Goal: Information Seeking & Learning: Learn about a topic

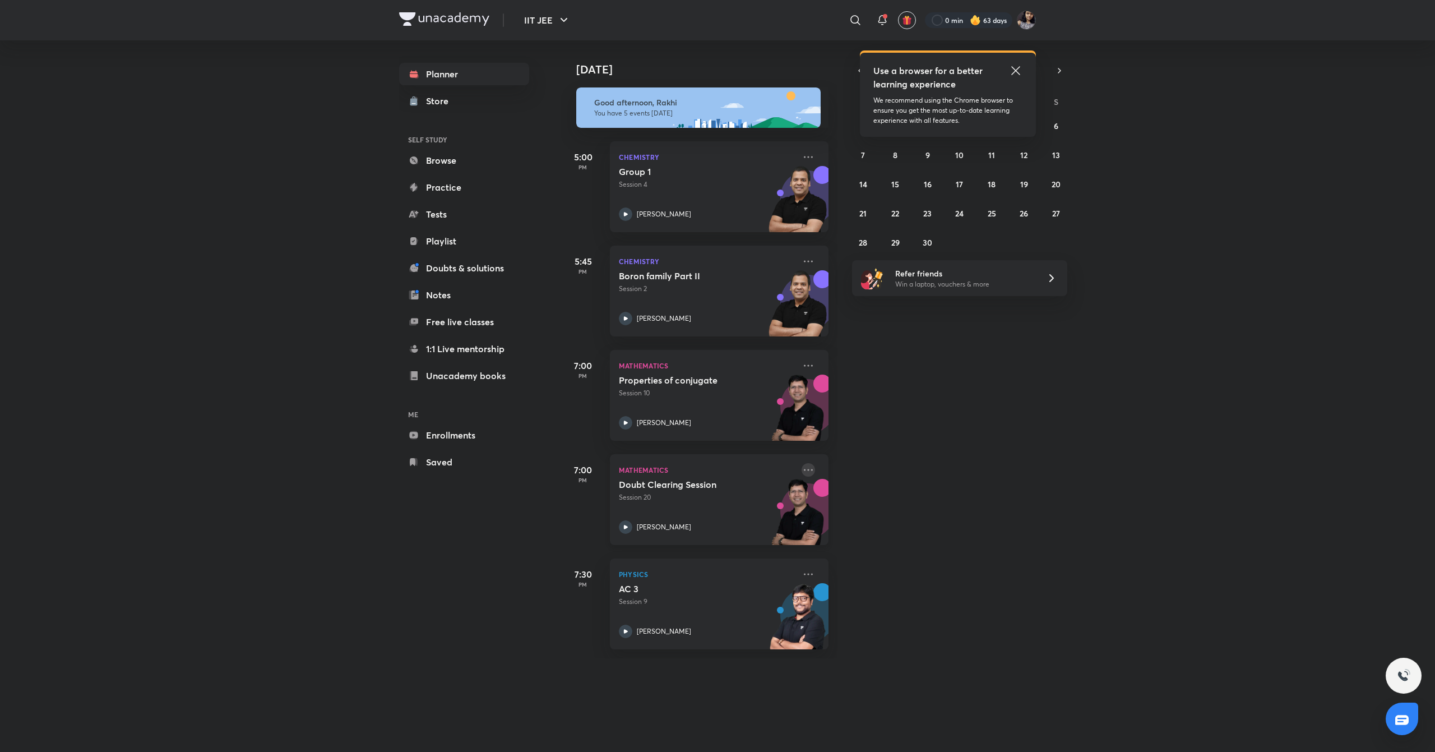
click at [802, 466] on icon at bounding box center [808, 469] width 13 height 13
click at [934, 677] on div "[DATE] [DATE] Good afternoon, Rakhi You have 5 events [DATE] 5:00 PM Chemistry …" at bounding box center [798, 384] width 475 height 689
click at [1015, 68] on icon at bounding box center [1015, 70] width 13 height 13
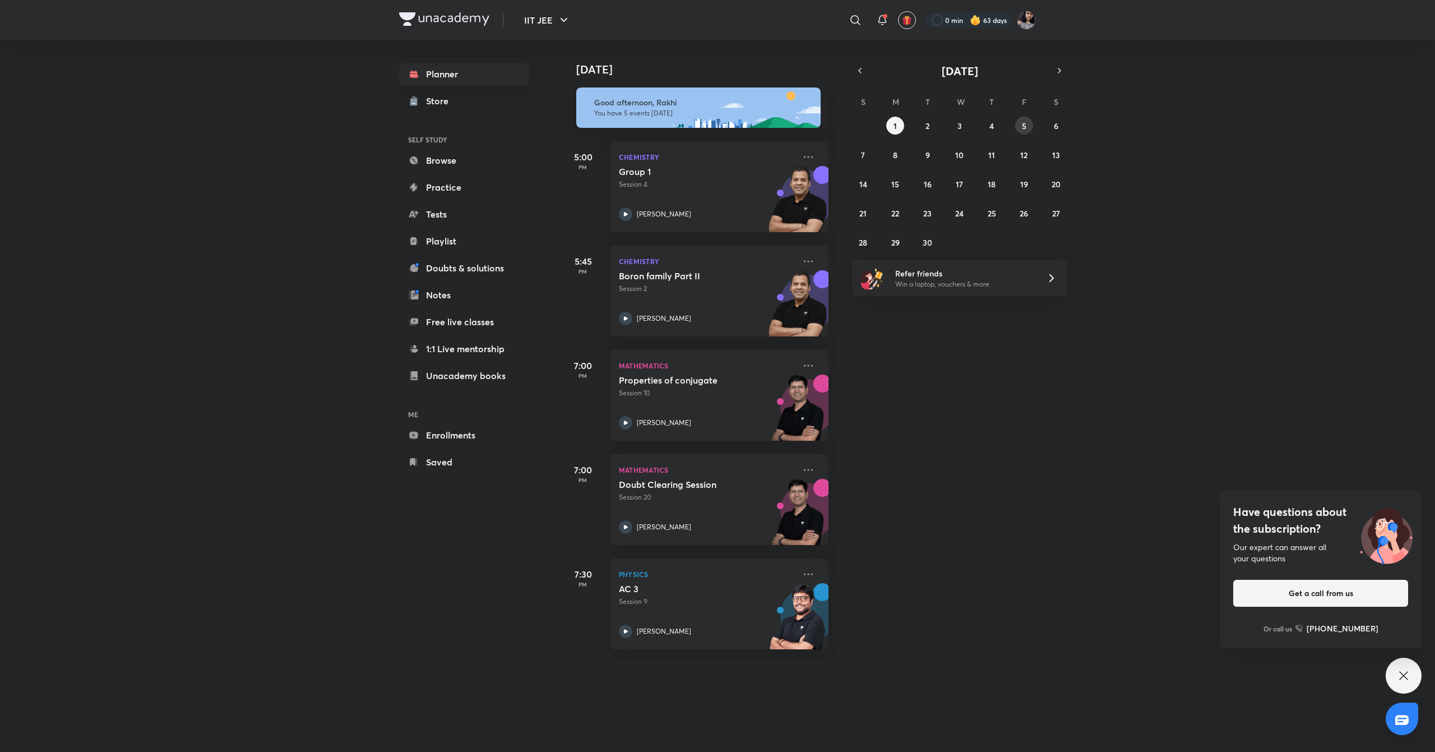
click at [1025, 124] on abbr "5" at bounding box center [1024, 126] width 4 height 11
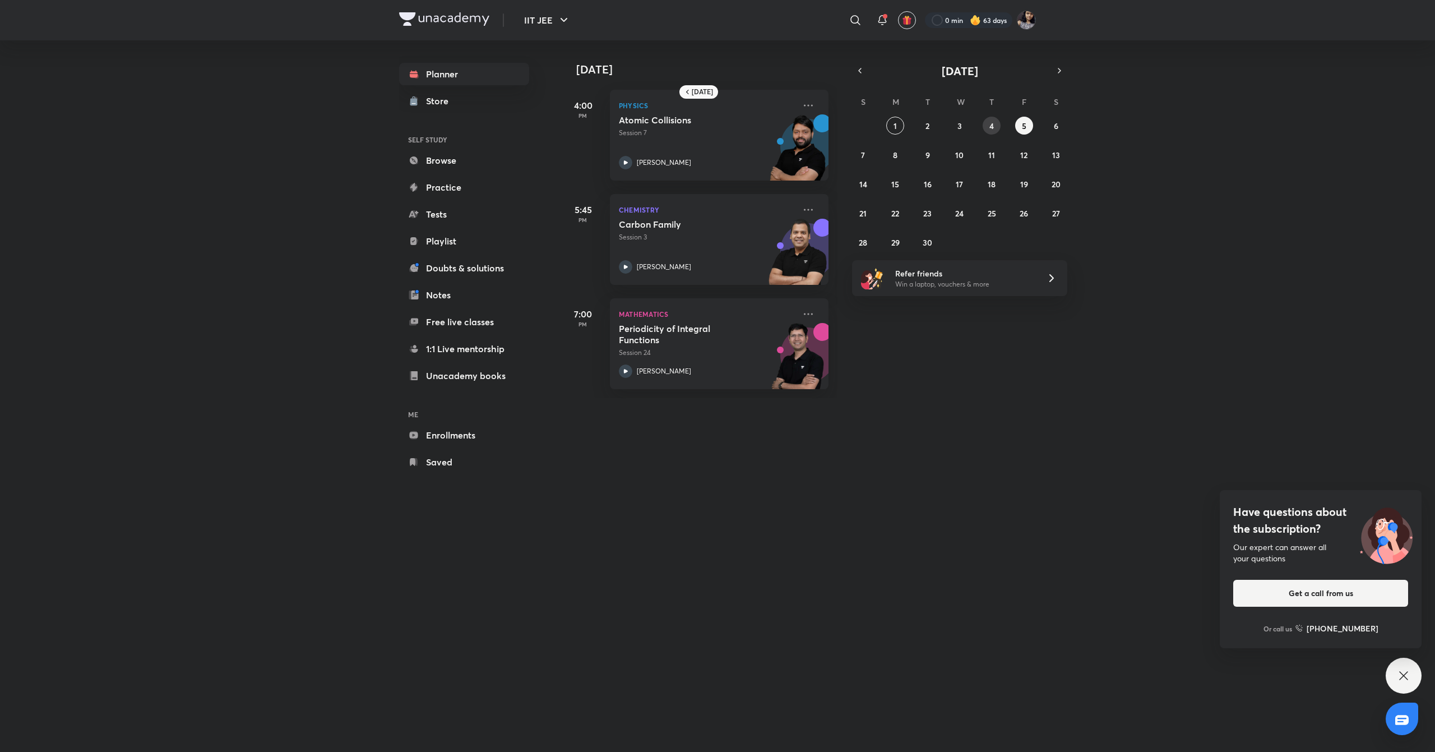
click at [990, 126] on abbr "4" at bounding box center [992, 126] width 4 height 11
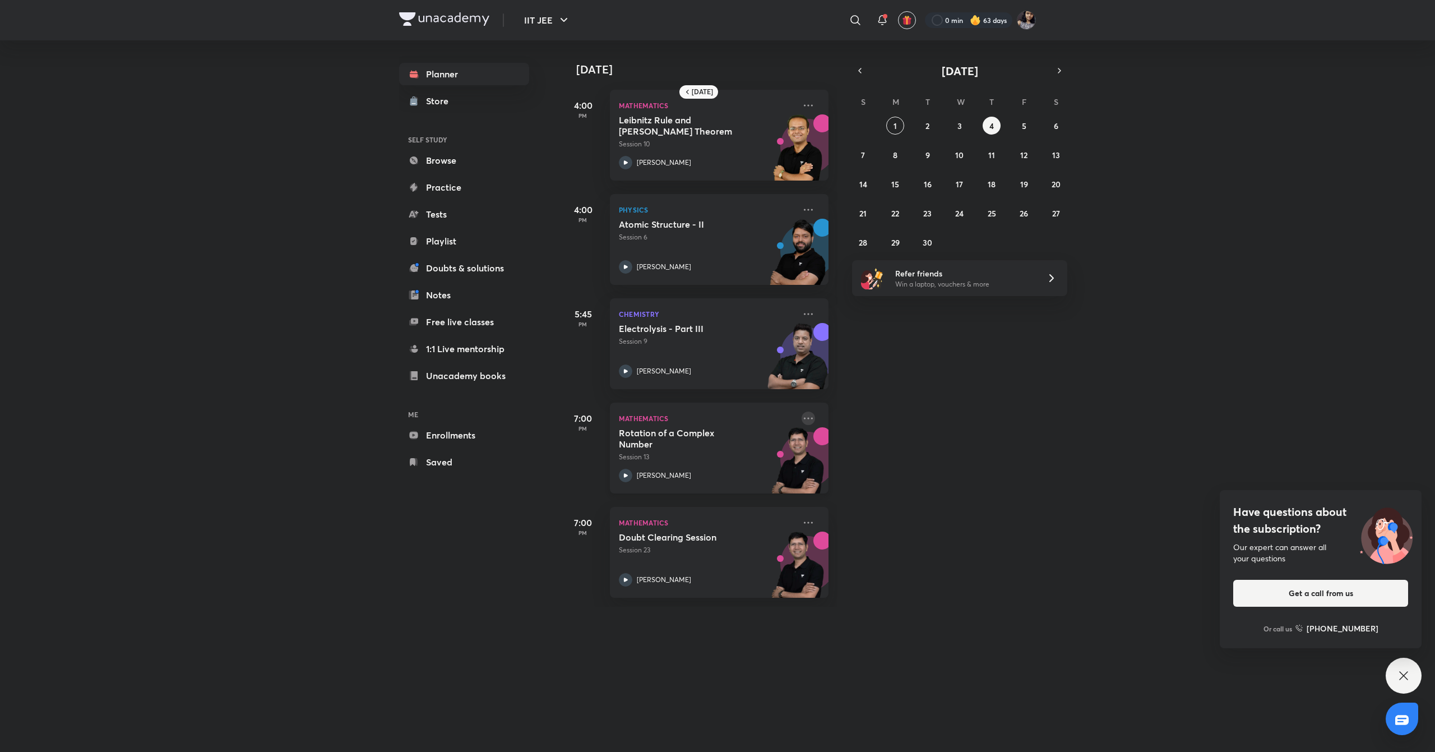
click at [802, 417] on icon at bounding box center [808, 418] width 13 height 13
click at [877, 523] on p "Go to course page" at bounding box center [883, 521] width 77 height 12
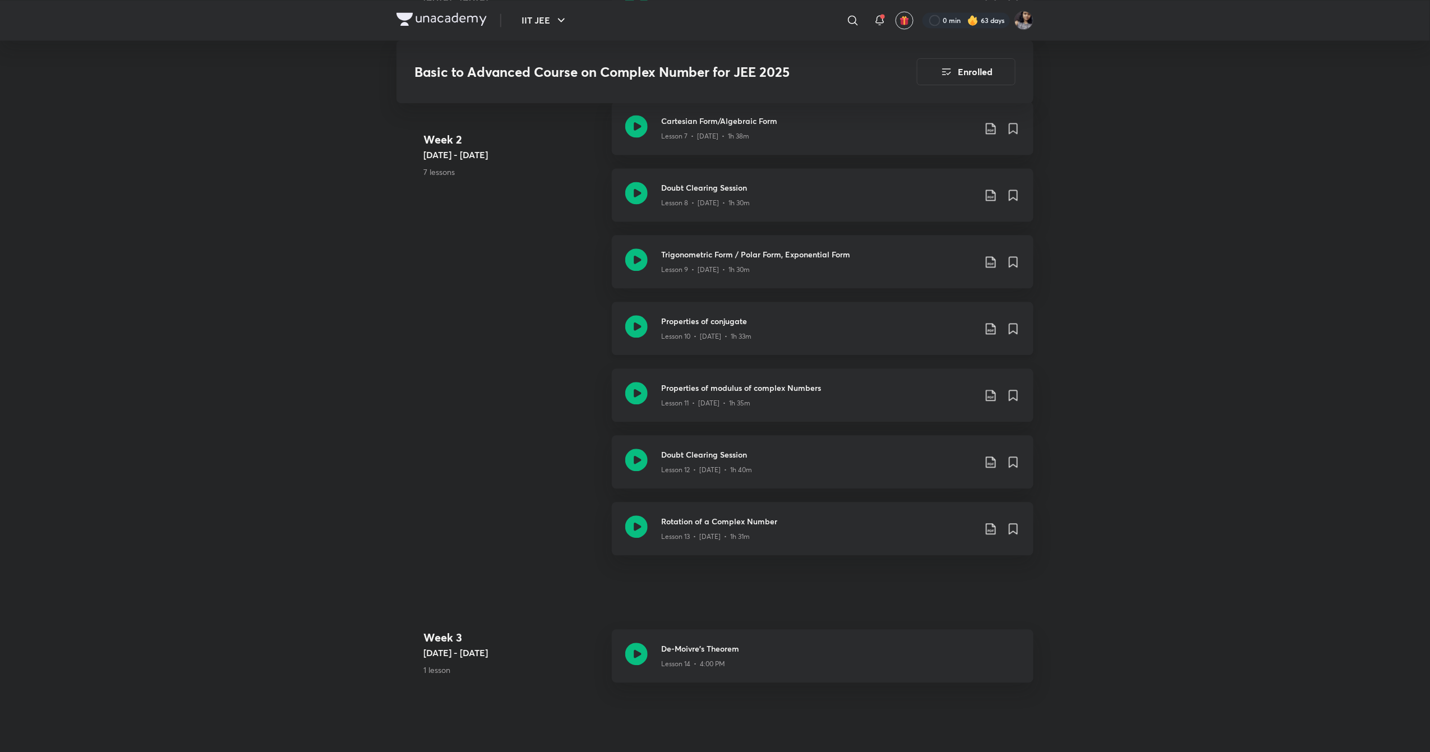
scroll to position [1115, 0]
click at [635, 266] on icon at bounding box center [636, 260] width 22 height 22
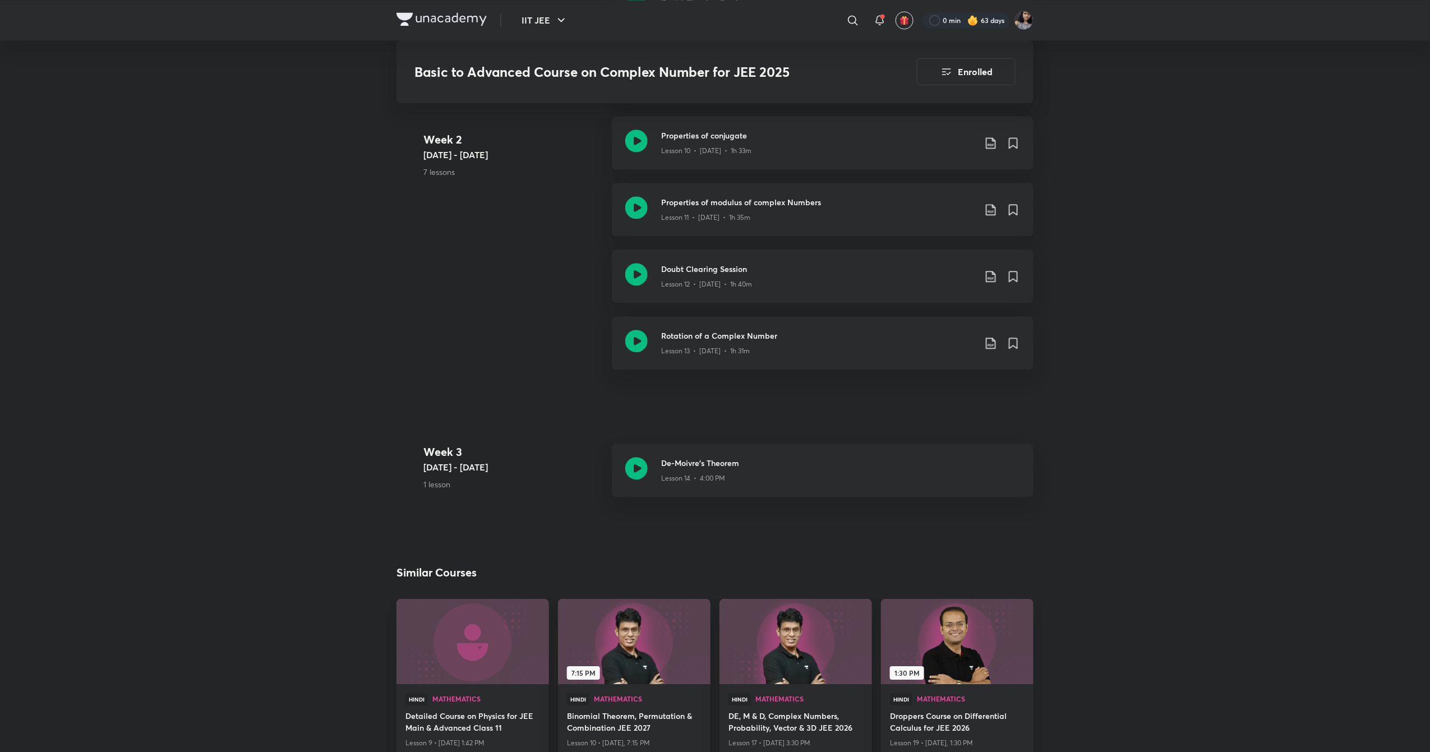
scroll to position [1339, 0]
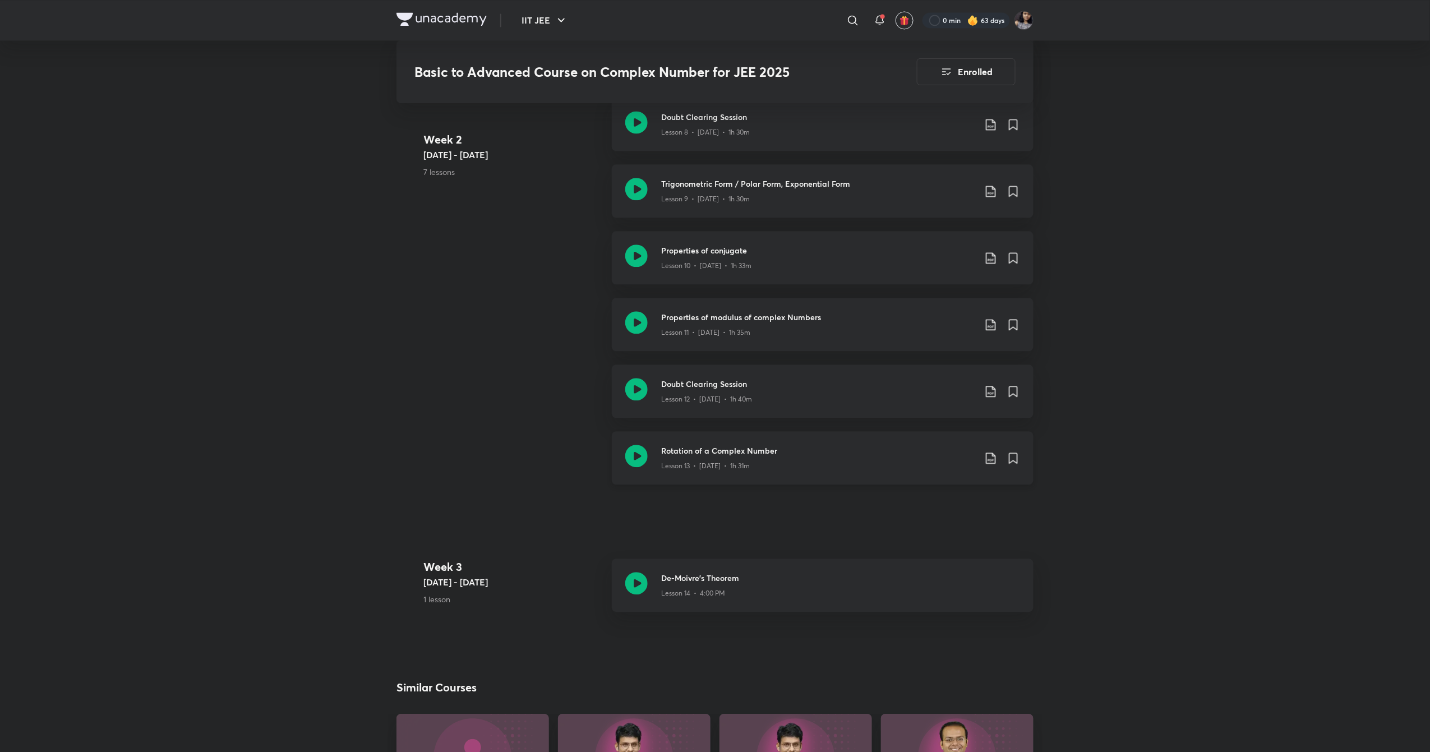
scroll to position [1180, 0]
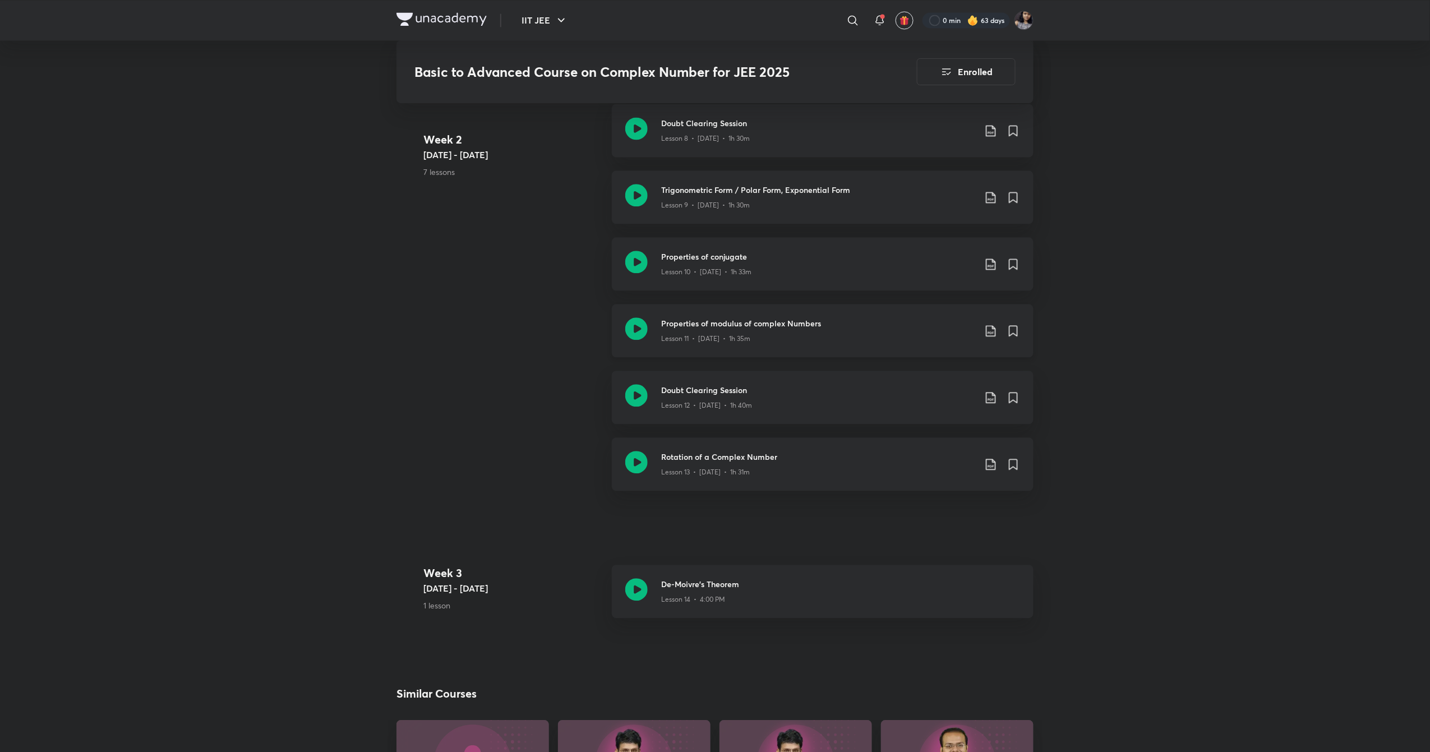
click at [637, 317] on icon at bounding box center [636, 328] width 22 height 22
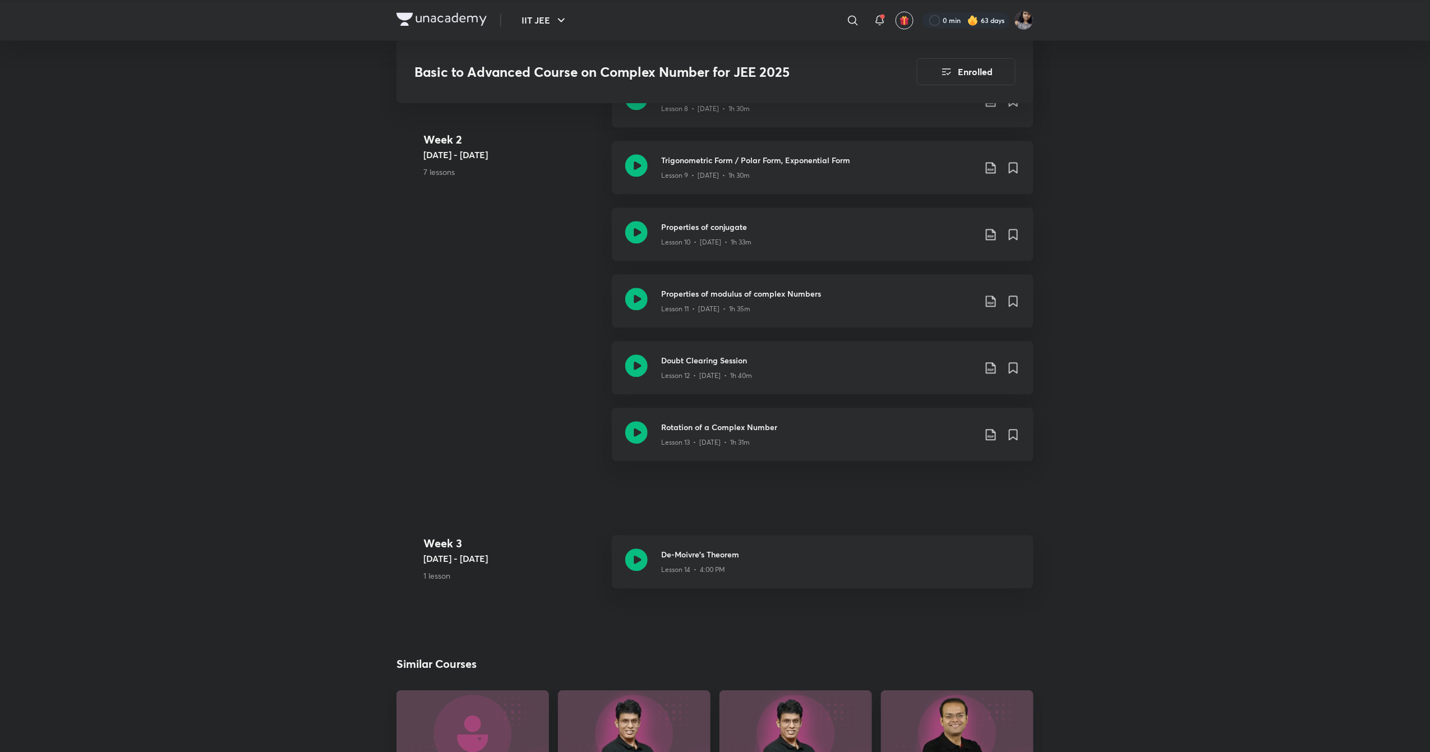
scroll to position [1209, 0]
click at [633, 433] on icon at bounding box center [636, 433] width 22 height 22
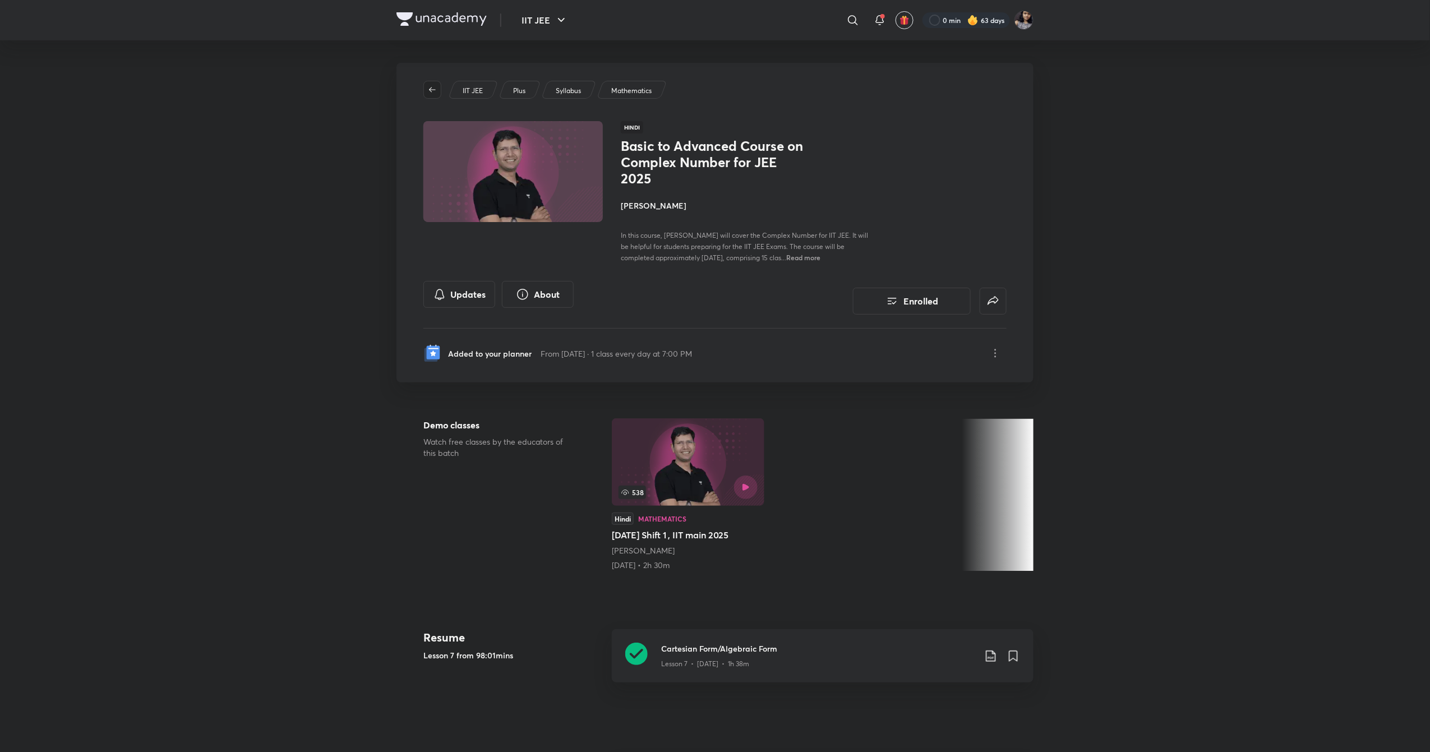
click at [426, 84] on button "button" at bounding box center [432, 90] width 18 height 18
click at [880, 21] on icon at bounding box center [879, 19] width 13 height 13
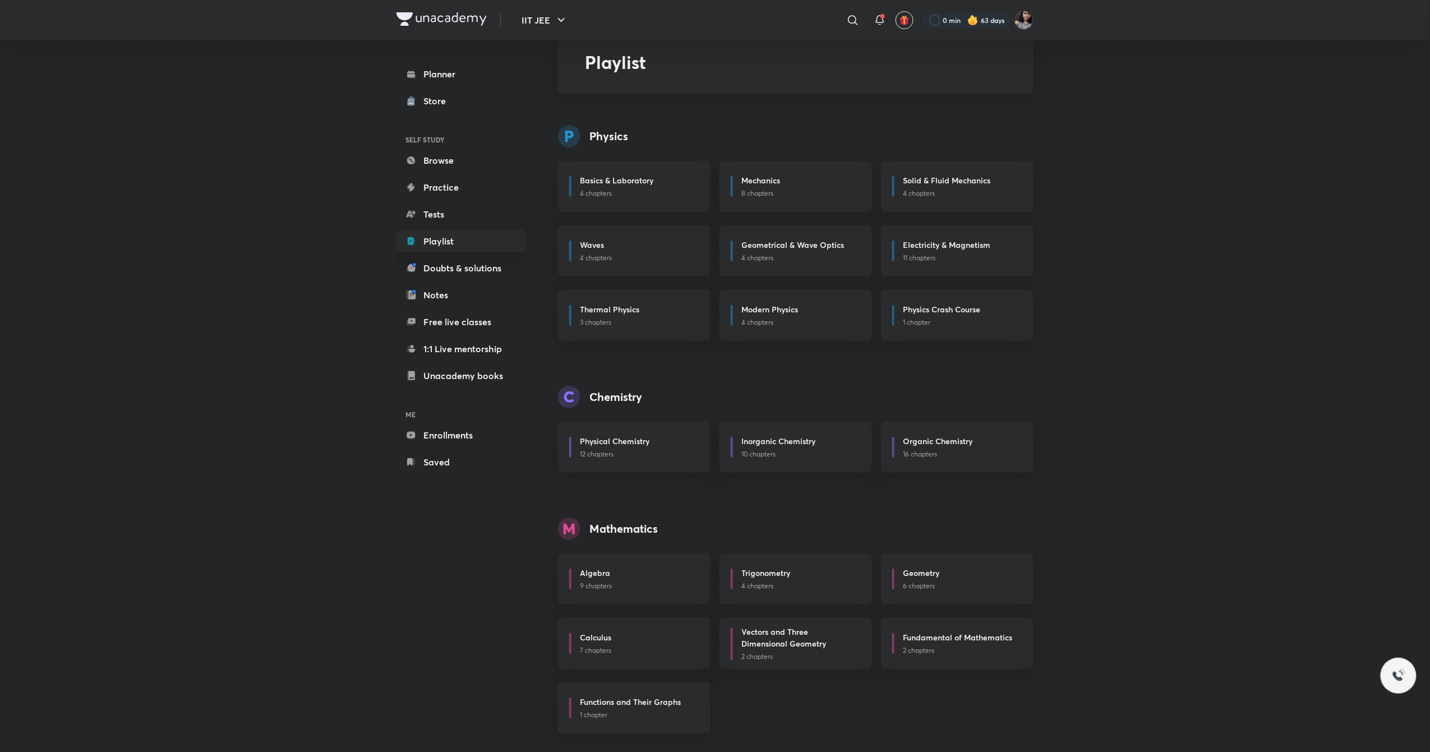
scroll to position [61, 0]
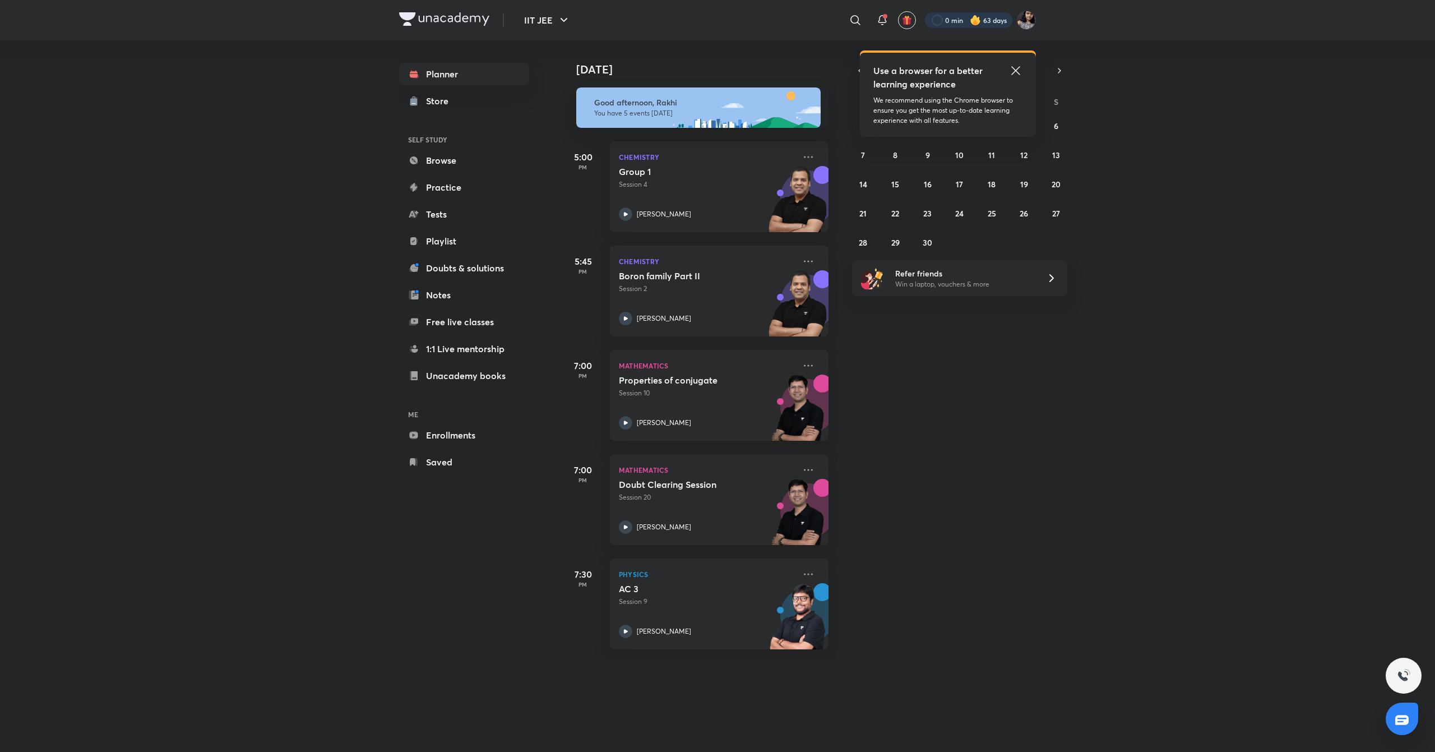
click at [991, 13] on div at bounding box center [968, 20] width 87 height 16
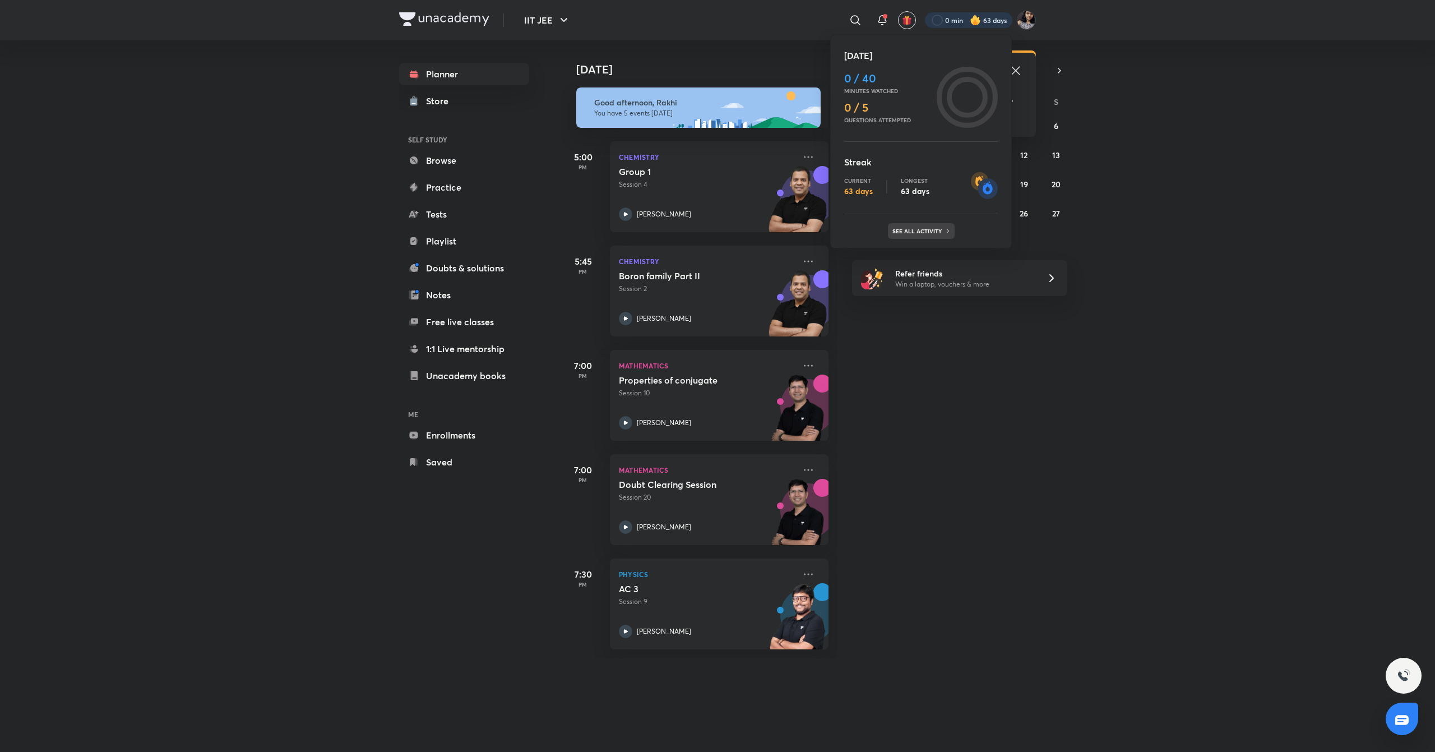
click at [932, 228] on p "See all activity" at bounding box center [919, 231] width 52 height 7
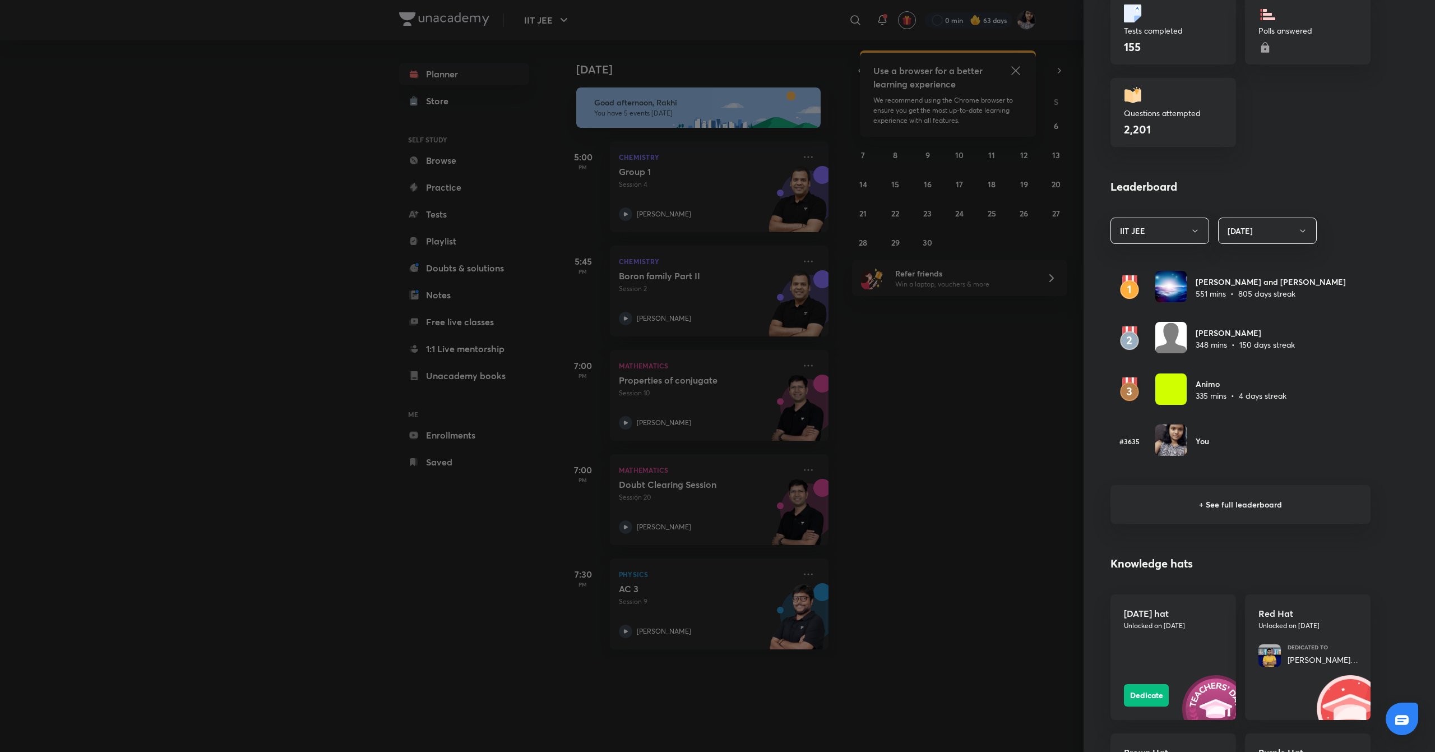
scroll to position [467, 0]
click at [1259, 510] on h6 "+ See full leaderboard" at bounding box center [1241, 503] width 260 height 39
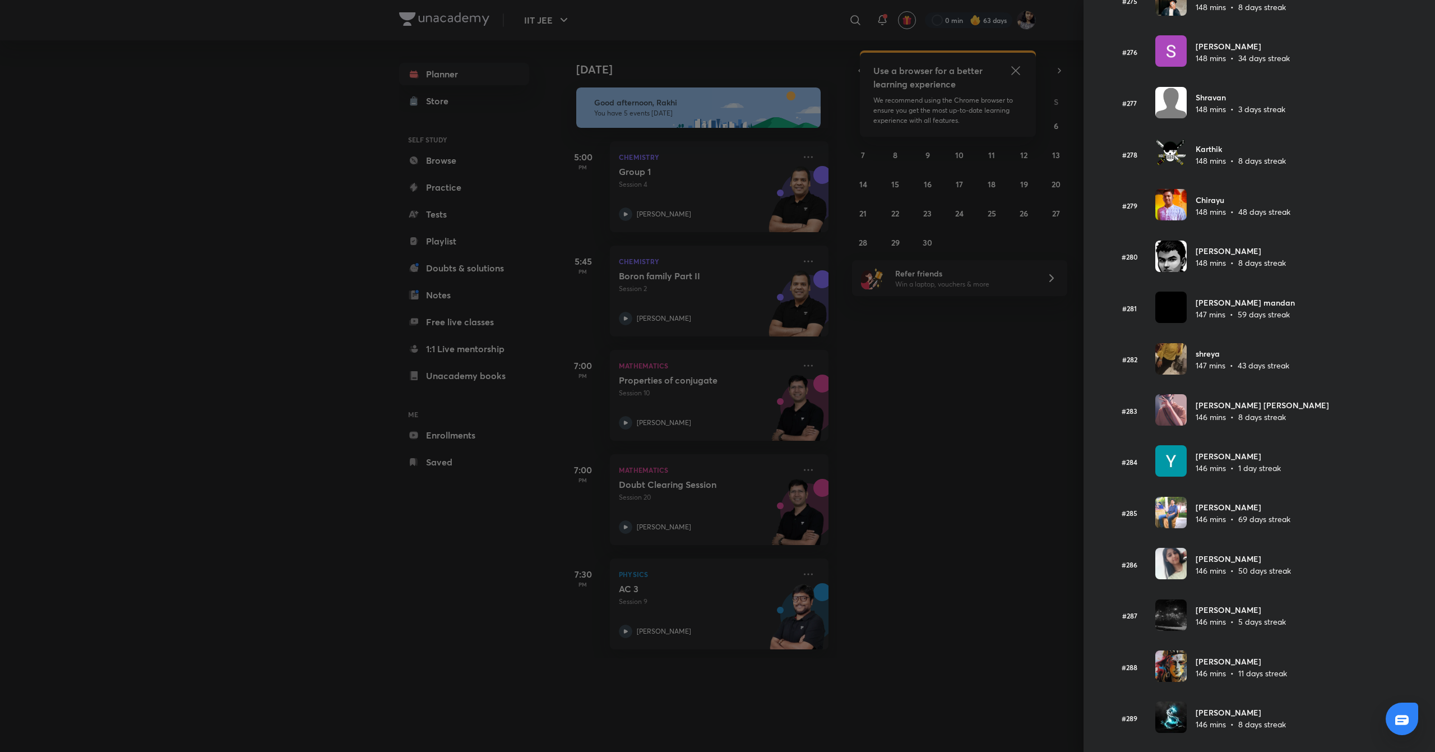
scroll to position [14212, 0]
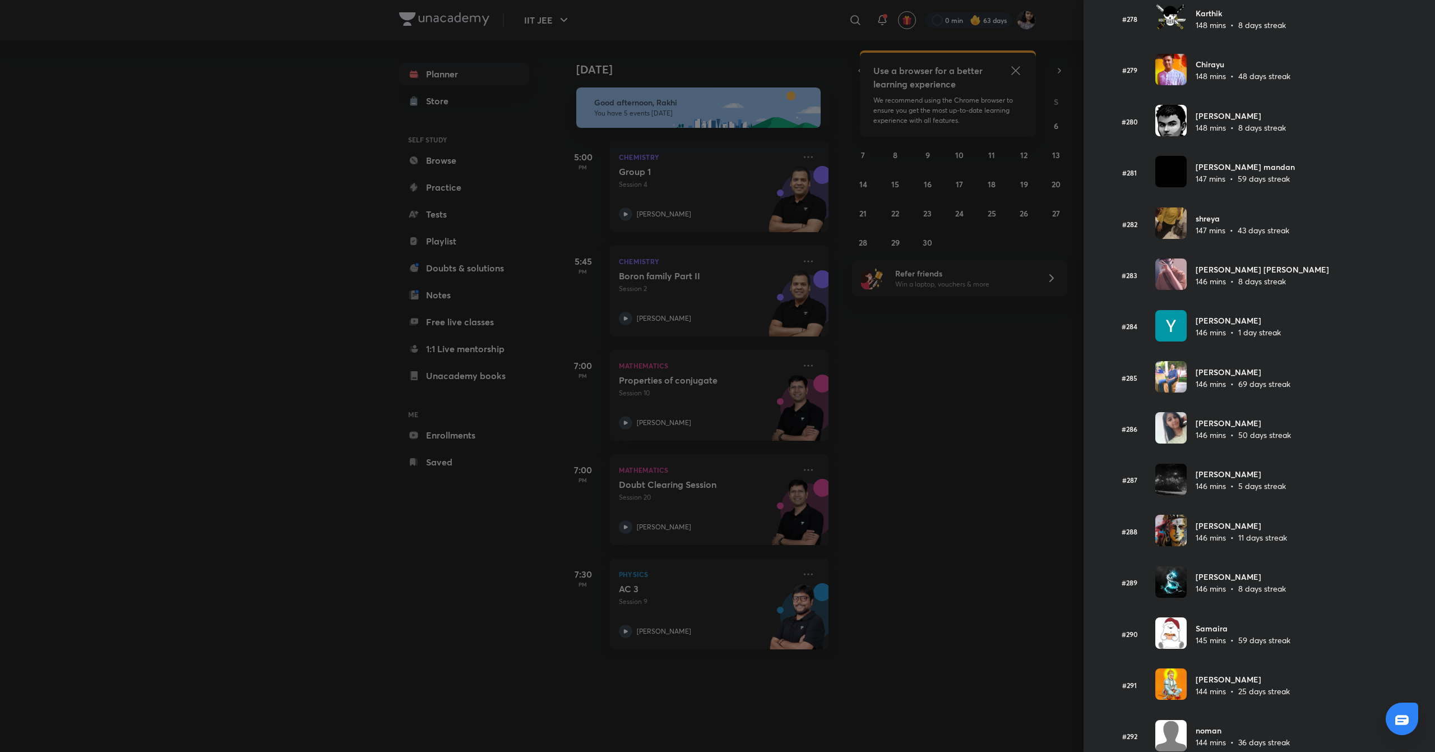
click at [992, 256] on div at bounding box center [717, 376] width 1435 height 752
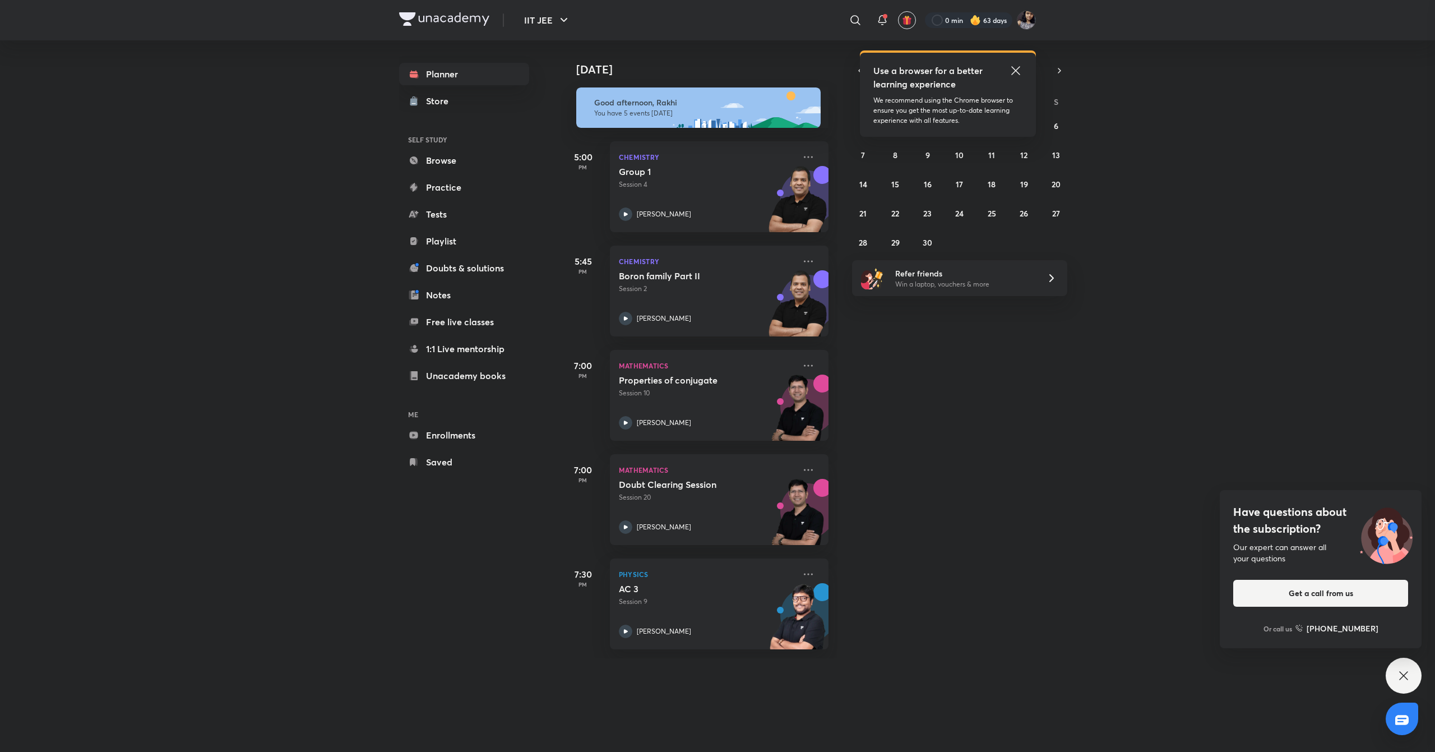
scroll to position [0, 0]
click at [802, 162] on icon at bounding box center [808, 156] width 13 height 13
click at [931, 486] on div "Today Good afternoon, Rakhi You have 5 events today 5:00 PM Chemistry Group 1 S…" at bounding box center [997, 349] width 872 height 618
